Goal: Obtain resource: Obtain resource

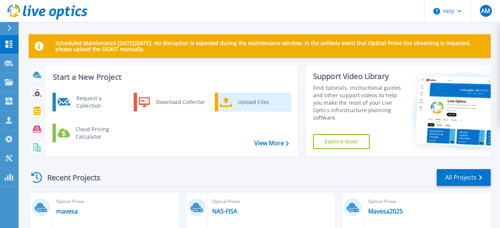
click at [241, 101] on div "Upload Files" at bounding box center [261, 102] width 55 height 15
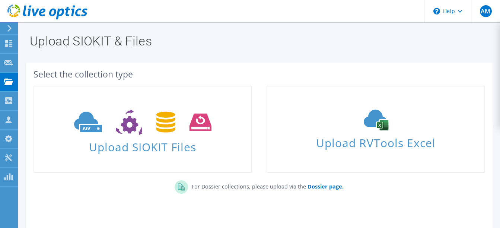
click at [258, 41] on h1 "Upload SIOKIT & Files" at bounding box center [258, 41] width 456 height 13
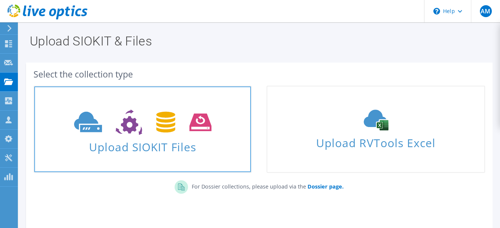
click at [112, 138] on span "Upload SIOKIT Files" at bounding box center [142, 145] width 217 height 16
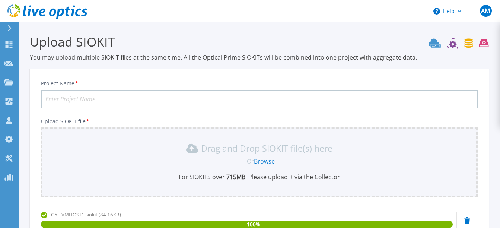
click at [54, 99] on input "Project Name *" at bounding box center [259, 99] width 437 height 19
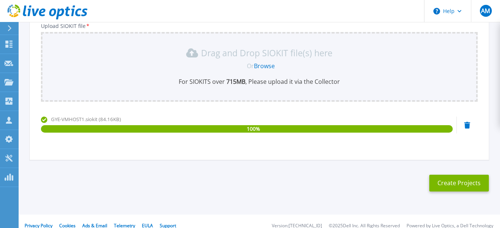
scroll to position [104, 0]
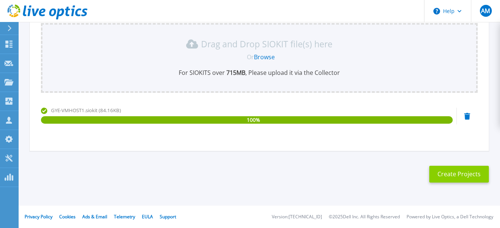
type input "VMHost1"
click at [456, 175] on button "Create Projects" at bounding box center [459, 174] width 60 height 17
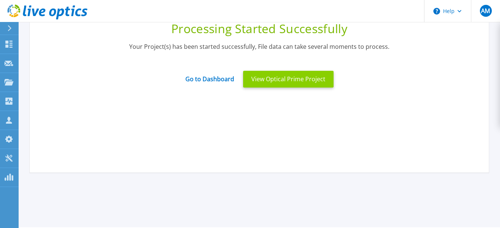
click at [294, 80] on button "View Optical Prime Project" at bounding box center [288, 79] width 91 height 17
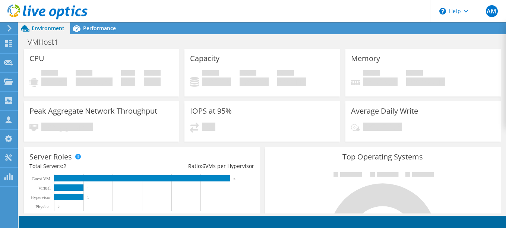
click at [263, 113] on div "IOPS at 95% 709" at bounding box center [261, 121] width 155 height 41
click at [88, 30] on span "Performance" at bounding box center [99, 28] width 33 height 7
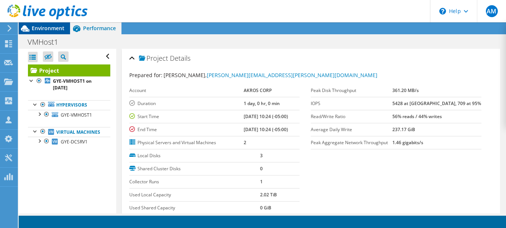
click at [51, 29] on span "Environment" at bounding box center [48, 28] width 33 height 7
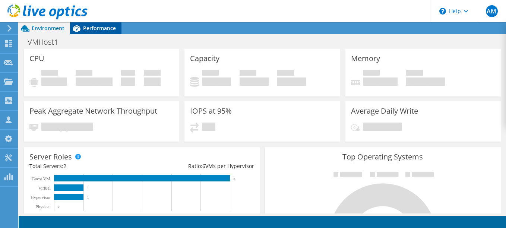
click at [98, 27] on span "Performance" at bounding box center [99, 28] width 33 height 7
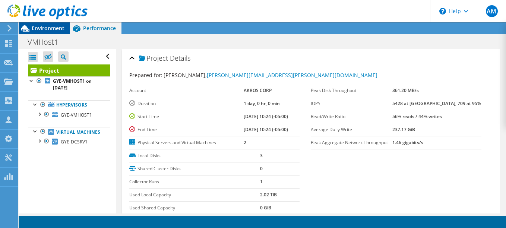
click at [41, 26] on span "Environment" at bounding box center [48, 28] width 33 height 7
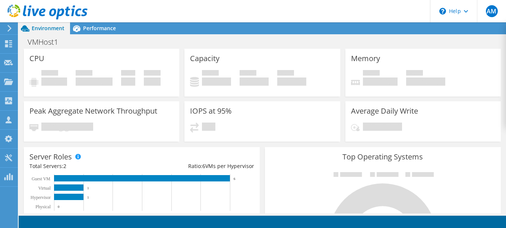
scroll to position [223, 0]
click at [10, 28] on use at bounding box center [9, 28] width 4 height 7
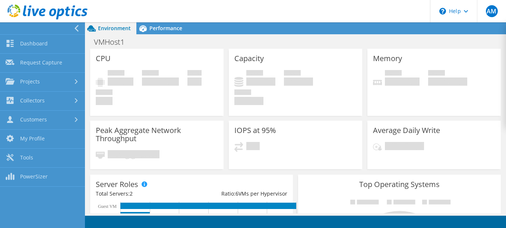
scroll to position [247, 0]
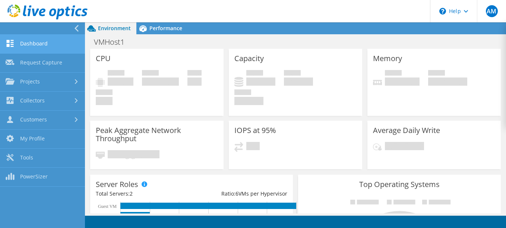
click at [35, 45] on link "Dashboard" at bounding box center [42, 44] width 85 height 19
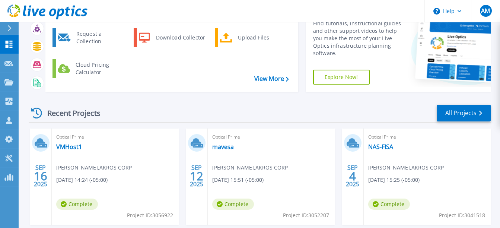
scroll to position [74, 0]
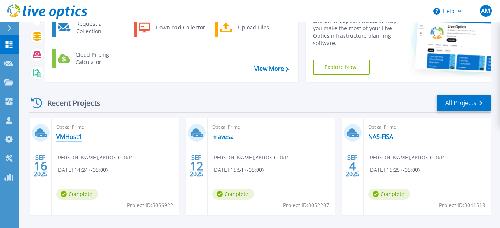
click at [67, 135] on link "VMHost1" at bounding box center [69, 136] width 26 height 7
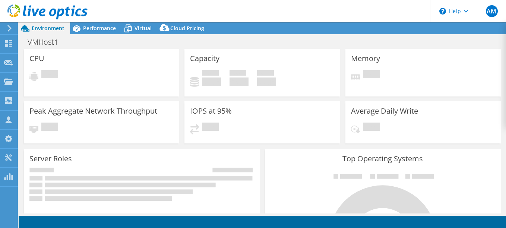
select select "USD"
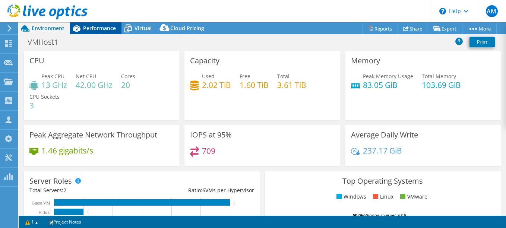
click at [98, 23] on div "Performance" at bounding box center [95, 28] width 51 height 12
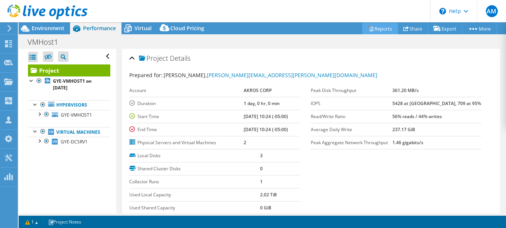
click at [378, 29] on link "Reports" at bounding box center [380, 29] width 36 height 12
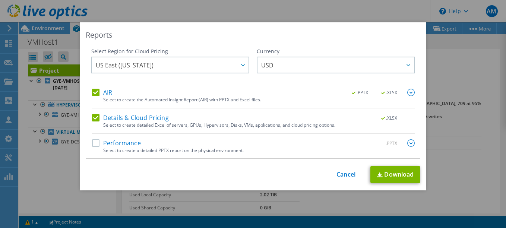
click at [95, 93] on label "AIR" at bounding box center [102, 92] width 20 height 7
click at [0, 0] on input "AIR" at bounding box center [0, 0] width 0 height 0
click at [93, 119] on label "Details & Cloud Pricing" at bounding box center [130, 117] width 77 height 7
click at [0, 0] on input "Details & Cloud Pricing" at bounding box center [0, 0] width 0 height 0
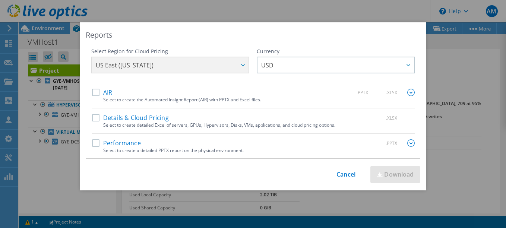
scroll to position [0, 0]
click at [92, 144] on label "Performance" at bounding box center [116, 142] width 49 height 7
click at [0, 0] on input "Performance" at bounding box center [0, 0] width 0 height 0
click at [407, 141] on img at bounding box center [410, 142] width 7 height 7
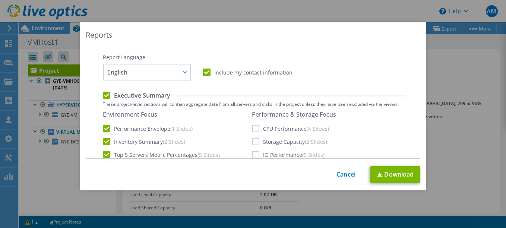
scroll to position [120, 0]
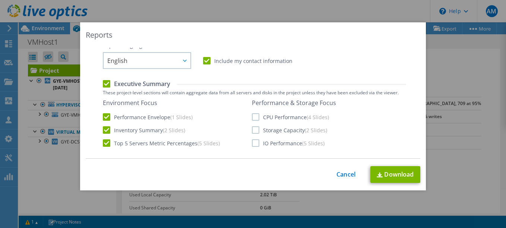
click at [252, 117] on label "CPU Performance (4 Slides)" at bounding box center [290, 116] width 77 height 7
click at [0, 0] on input "CPU Performance (4 Slides)" at bounding box center [0, 0] width 0 height 0
click at [252, 130] on label "Storage Capacity (2 Slides)" at bounding box center [289, 129] width 75 height 7
click at [0, 0] on input "Storage Capacity (2 Slides)" at bounding box center [0, 0] width 0 height 0
click at [252, 143] on label "IO Performance (5 Slides)" at bounding box center [288, 142] width 73 height 7
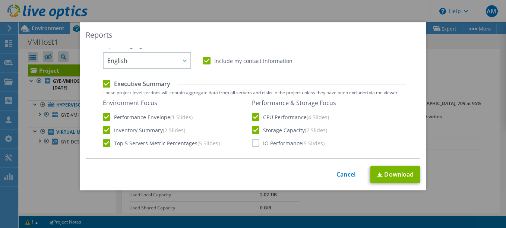
click at [0, 0] on input "IO Performance (5 Slides)" at bounding box center [0, 0] width 0 height 0
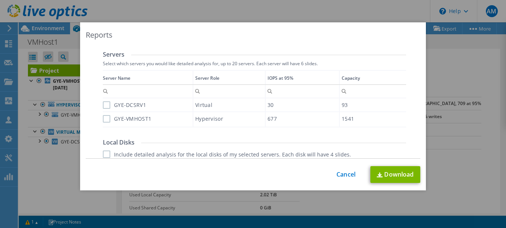
scroll to position [232, 0]
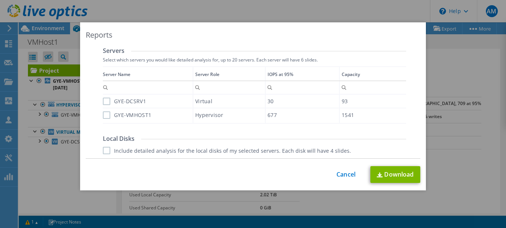
click at [104, 99] on label "GYE-DCSRV1" at bounding box center [124, 101] width 43 height 7
click at [0, 0] on input "GYE-DCSRV1" at bounding box center [0, 0] width 0 height 0
click at [103, 117] on label "GYE-VMHOST1" at bounding box center [127, 114] width 48 height 7
click at [0, 0] on input "GYE-VMHOST1" at bounding box center [0, 0] width 0 height 0
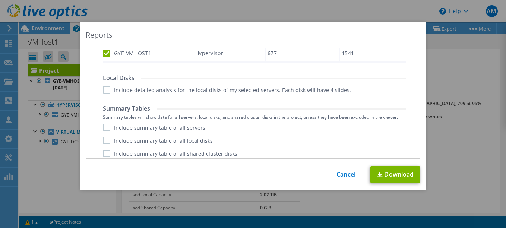
scroll to position [297, 0]
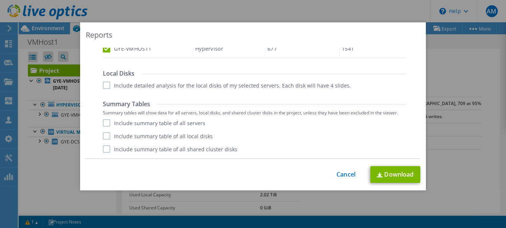
click at [104, 86] on label "Include detailed analysis for the local disks of my selected servers. Each disk…" at bounding box center [227, 85] width 248 height 7
click at [0, 0] on input "Include detailed analysis for the local disks of my selected servers. Each disk…" at bounding box center [0, 0] width 0 height 0
click at [103, 124] on label "Include summary table of all servers" at bounding box center [154, 122] width 102 height 7
click at [0, 0] on input "Include summary table of all servers" at bounding box center [0, 0] width 0 height 0
click at [104, 134] on label "Include summary table of all local disks" at bounding box center [158, 135] width 110 height 7
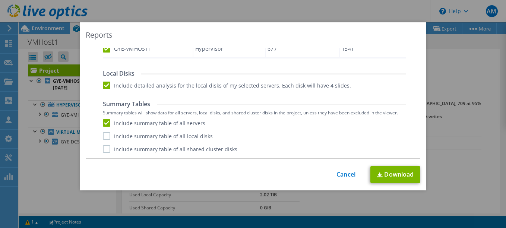
click at [0, 0] on input "Include summary table of all local disks" at bounding box center [0, 0] width 0 height 0
click at [103, 146] on label "Include summary table of all shared cluster disks" at bounding box center [170, 148] width 134 height 7
click at [0, 0] on input "Include summary table of all shared cluster disks" at bounding box center [0, 0] width 0 height 0
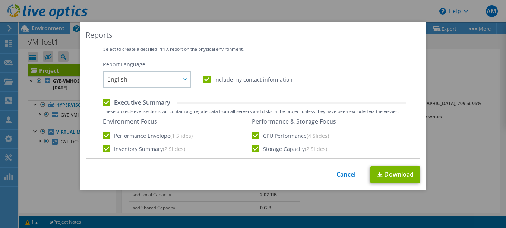
scroll to position [112, 0]
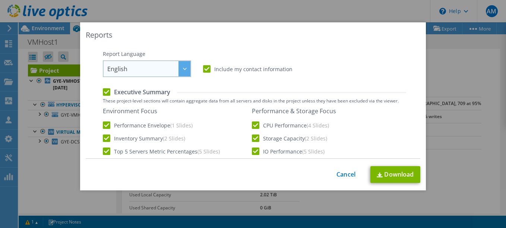
click at [183, 69] on icon at bounding box center [185, 69] width 4 height 2
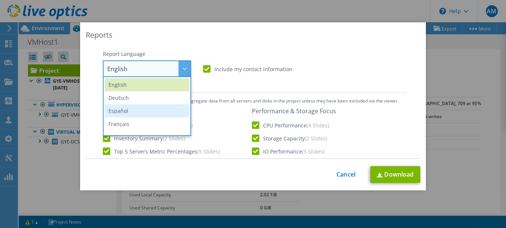
click at [126, 107] on li "Español" at bounding box center [147, 110] width 85 height 13
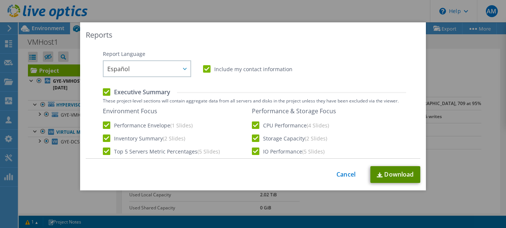
click at [388, 172] on link "Download" at bounding box center [395, 174] width 50 height 17
click at [342, 170] on div "This process may take a while, please wait... Cancel Download" at bounding box center [253, 174] width 334 height 17
click at [340, 174] on link "Cancel" at bounding box center [345, 174] width 19 height 7
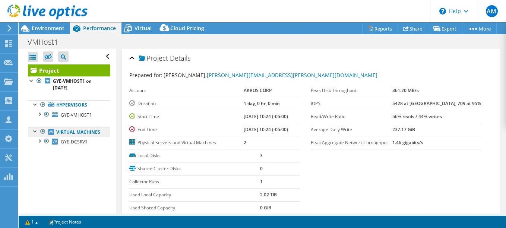
click at [65, 137] on link "Virtual Machines" at bounding box center [69, 132] width 82 height 10
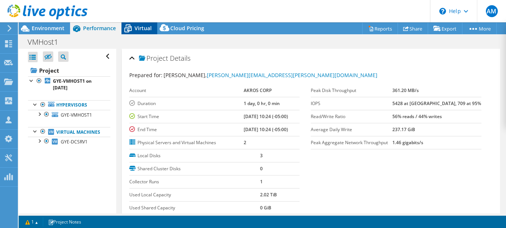
click at [140, 26] on span "Virtual" at bounding box center [142, 28] width 17 height 7
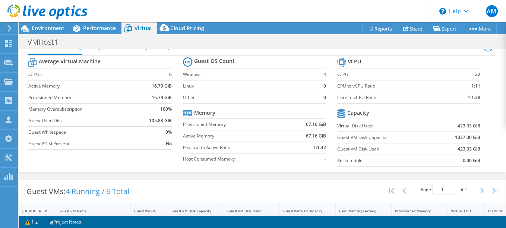
scroll to position [0, 0]
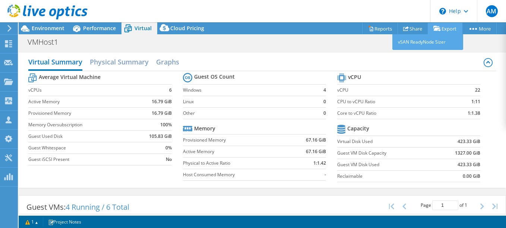
click at [448, 28] on link "Export" at bounding box center [445, 29] width 35 height 12
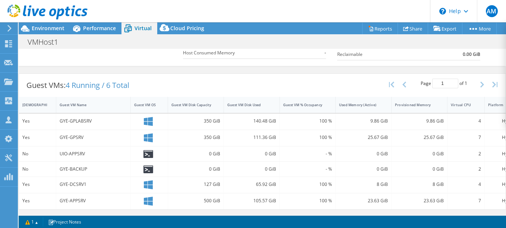
click at [194, 140] on div "350 GiB" at bounding box center [196, 138] width 56 height 16
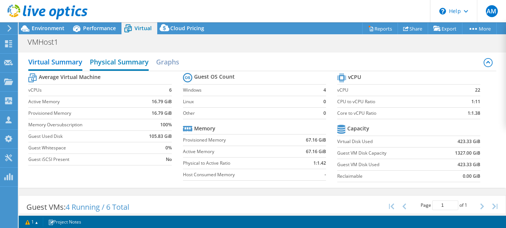
click at [121, 61] on h2 "Physical Summary" at bounding box center [119, 62] width 59 height 16
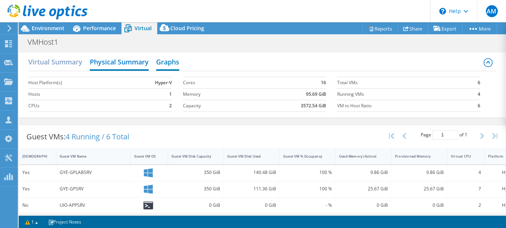
click at [171, 65] on h2 "Graphs" at bounding box center [167, 62] width 23 height 16
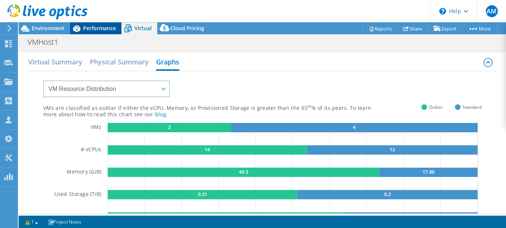
click at [78, 28] on icon at bounding box center [76, 28] width 7 height 7
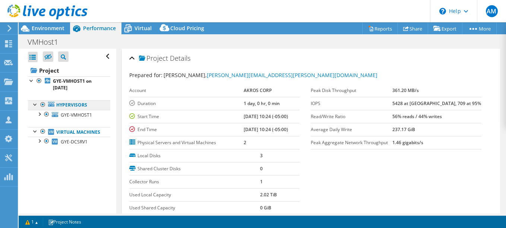
click at [83, 107] on link "Hypervisors" at bounding box center [69, 105] width 82 height 10
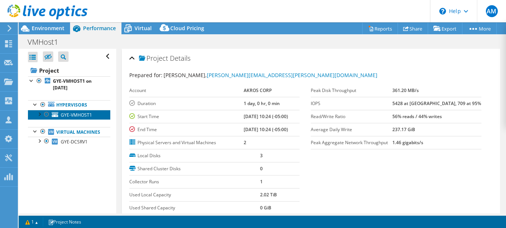
click at [79, 114] on span "GYE-VMHOST1" at bounding box center [76, 115] width 31 height 6
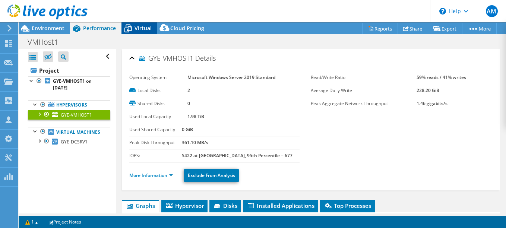
click at [142, 31] on span "Virtual" at bounding box center [142, 28] width 17 height 7
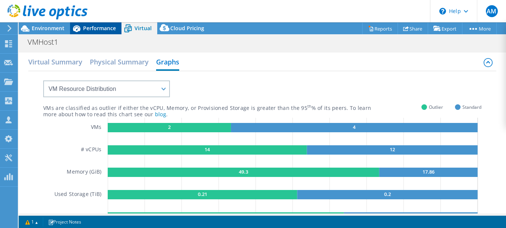
click at [102, 29] on span "Performance" at bounding box center [99, 28] width 33 height 7
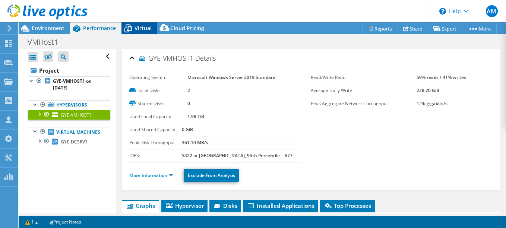
click at [133, 27] on icon at bounding box center [127, 28] width 13 height 13
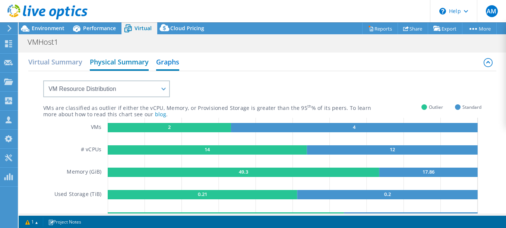
click at [108, 60] on h2 "Physical Summary" at bounding box center [119, 62] width 59 height 16
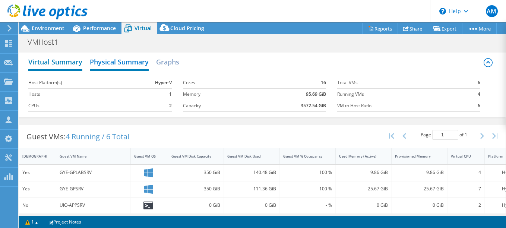
click at [60, 63] on h2 "Virtual Summary" at bounding box center [55, 62] width 54 height 16
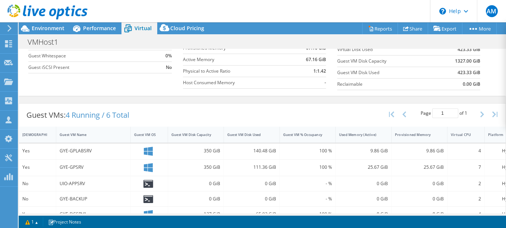
scroll to position [127, 0]
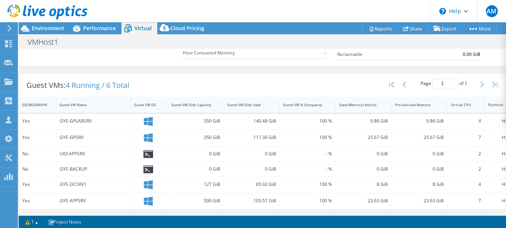
click at [70, 150] on div "UIO-APPSRV" at bounding box center [93, 154] width 67 height 8
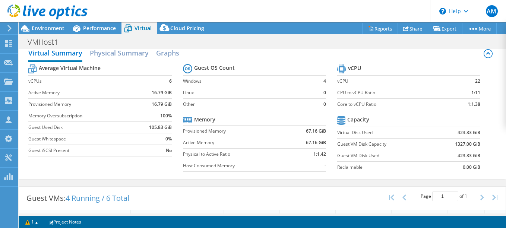
scroll to position [0, 0]
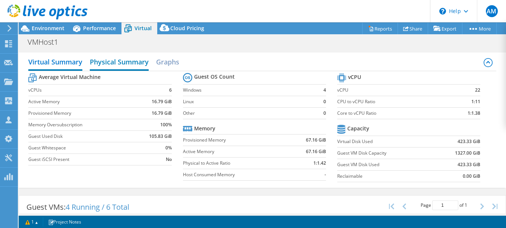
click at [109, 61] on h2 "Physical Summary" at bounding box center [119, 62] width 59 height 16
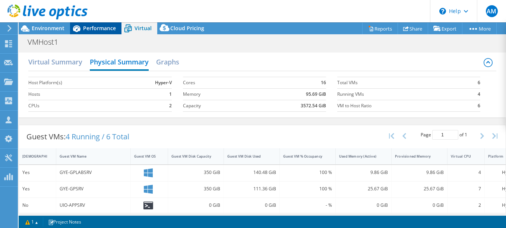
click at [110, 28] on span "Performance" at bounding box center [99, 28] width 33 height 7
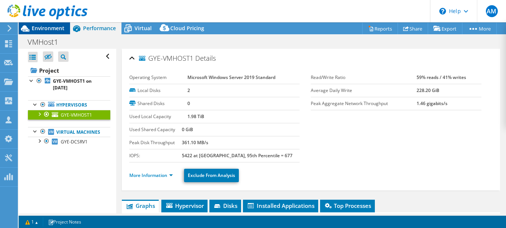
click at [50, 26] on span "Environment" at bounding box center [48, 28] width 33 height 7
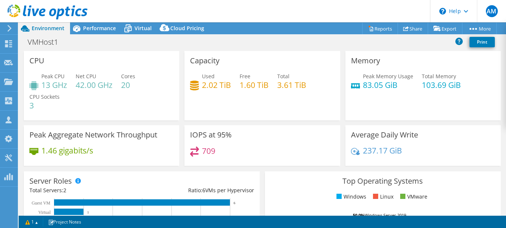
click at [238, 102] on div "Capacity Used 2.02 TiB Free 1.60 TiB Total 3.61 TiB" at bounding box center [261, 85] width 155 height 69
click at [97, 24] on div "Performance" at bounding box center [95, 28] width 51 height 12
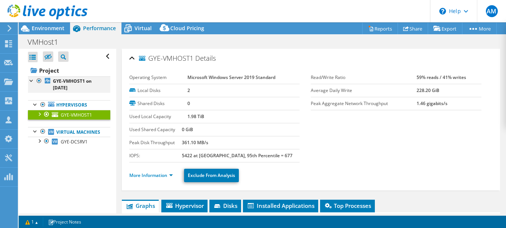
click at [29, 79] on div at bounding box center [31, 79] width 7 height 7
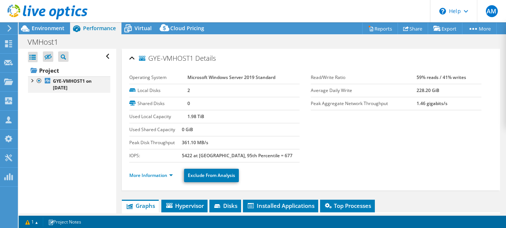
click at [31, 80] on div at bounding box center [31, 79] width 7 height 7
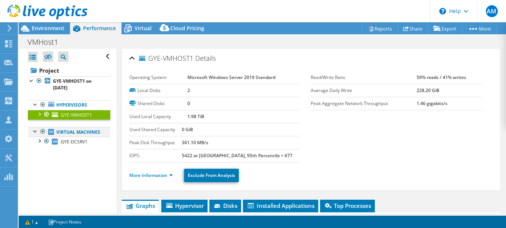
click at [35, 132] on div at bounding box center [35, 130] width 7 height 7
click at [35, 131] on div at bounding box center [35, 130] width 7 height 7
click at [40, 144] on div at bounding box center [38, 140] width 7 height 7
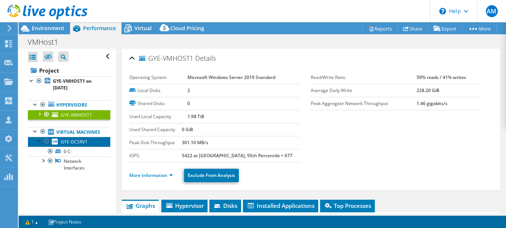
click at [83, 145] on span "GYE-DCSRV1" at bounding box center [74, 142] width 27 height 6
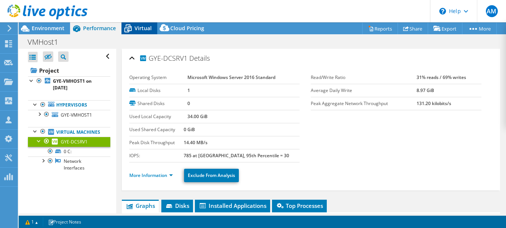
click at [145, 28] on span "Virtual" at bounding box center [142, 28] width 17 height 7
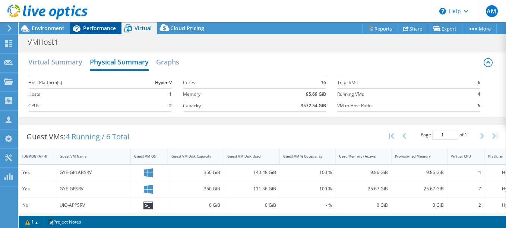
click at [95, 26] on span "Performance" at bounding box center [99, 28] width 33 height 7
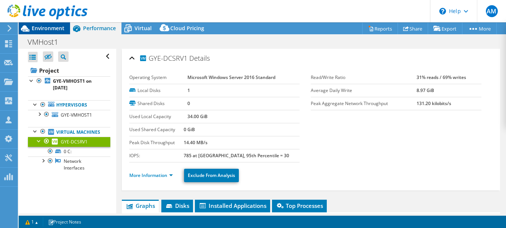
click at [47, 28] on span "Environment" at bounding box center [48, 28] width 33 height 7
